Goal: Ask a question

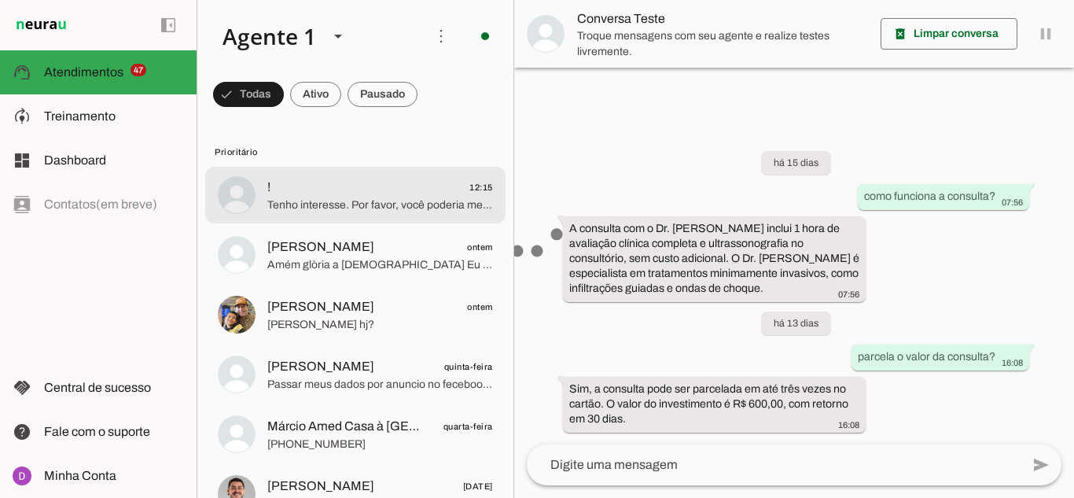
click at [393, 211] on span "Tenho interesse. Por favor, você poderia me passar mais informações?" at bounding box center [380, 205] width 226 height 16
